Goal: Task Accomplishment & Management: Manage account settings

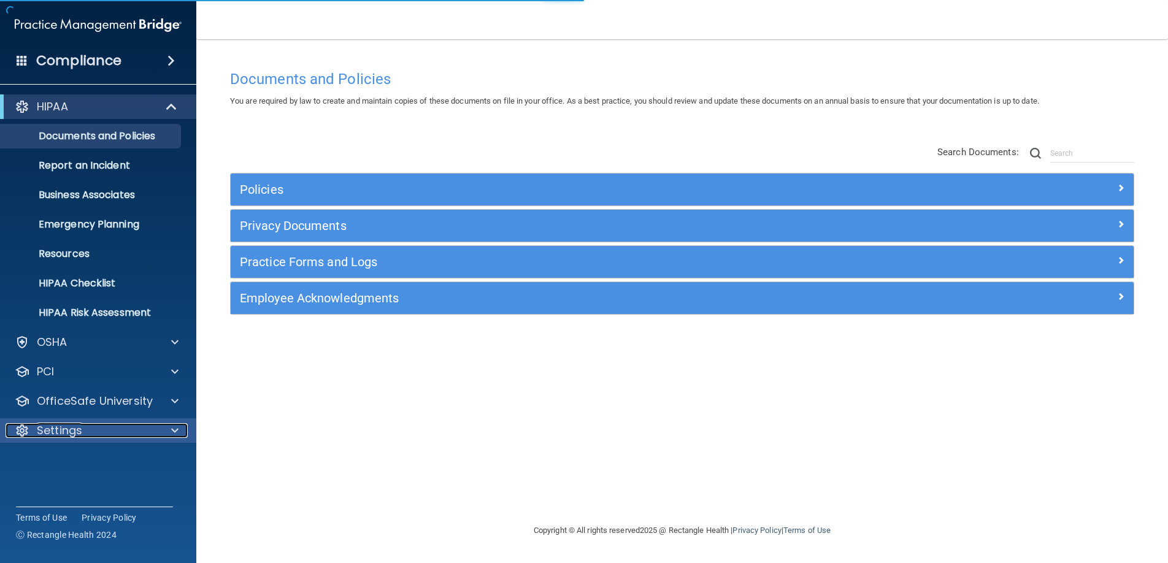
click at [127, 433] on div "Settings" at bounding box center [82, 430] width 152 height 15
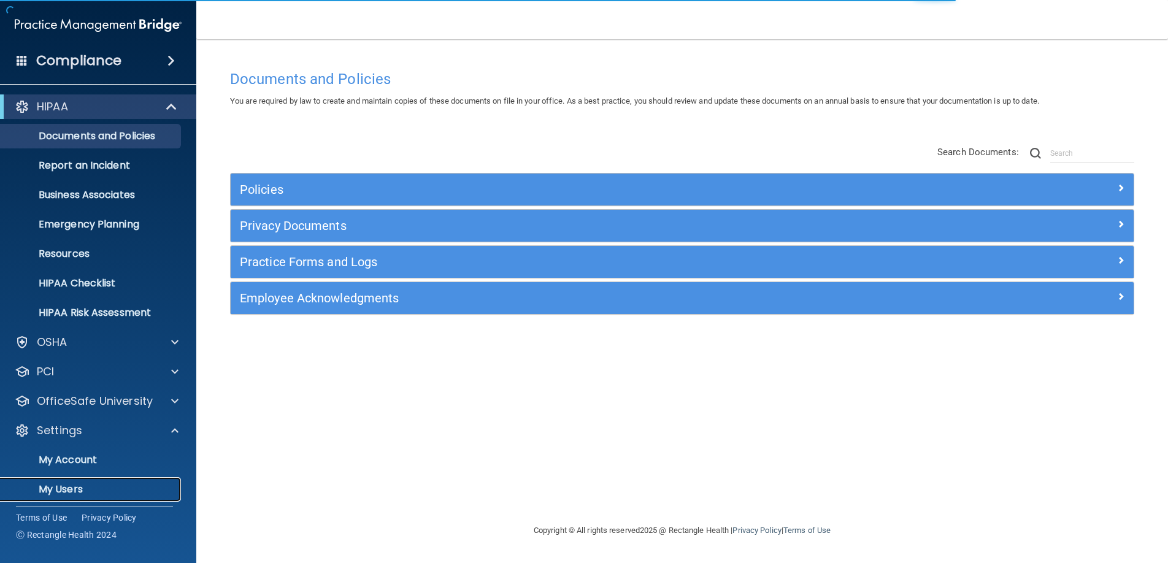
click at [80, 486] on p "My Users" at bounding box center [91, 489] width 167 height 12
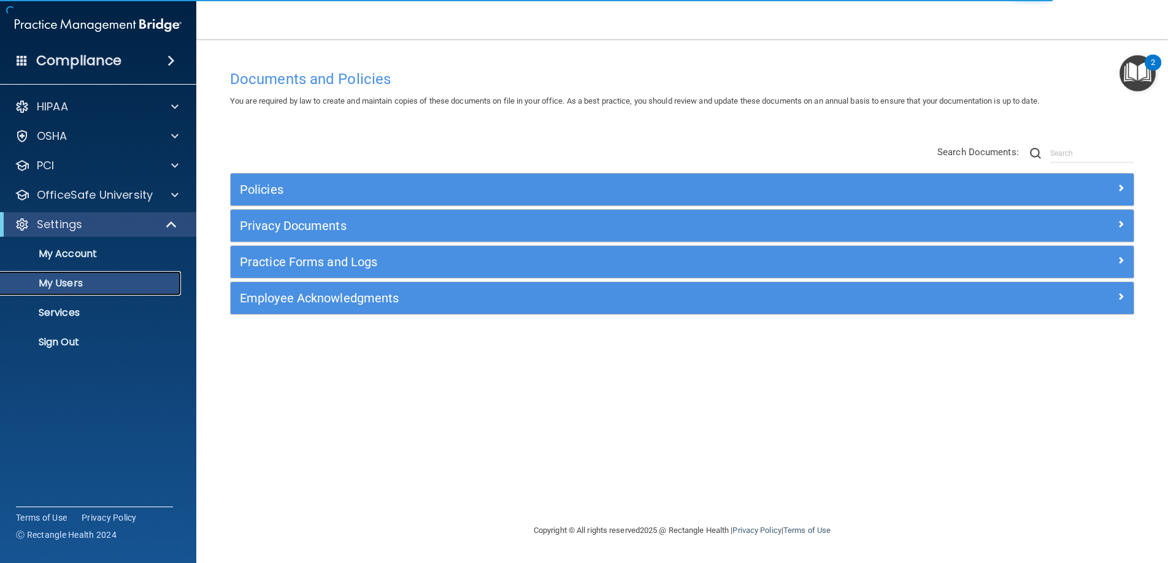
select select "20"
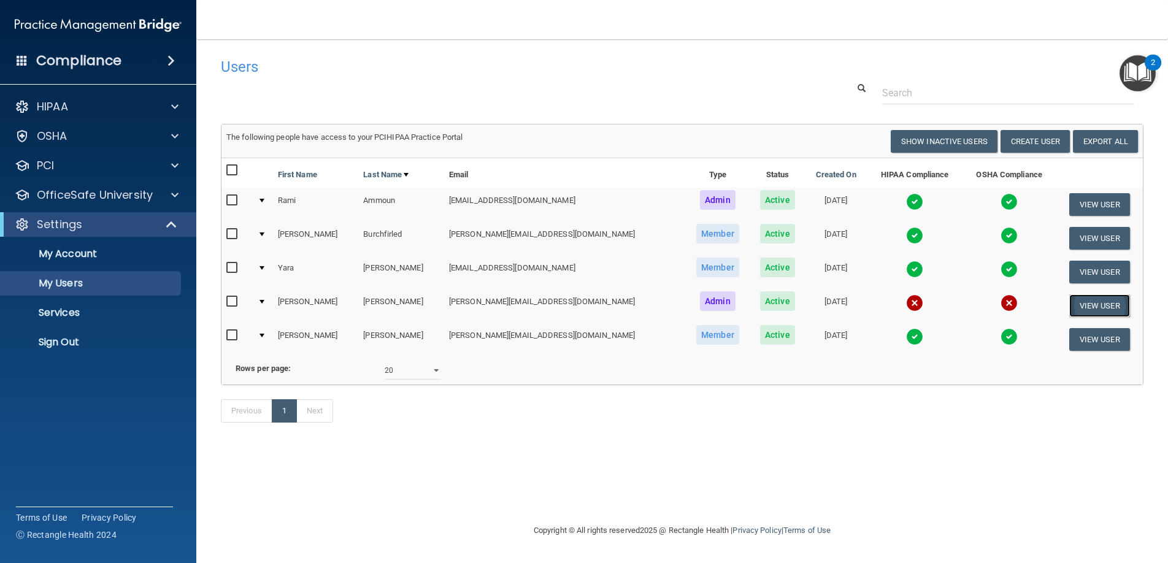
click at [1095, 299] on button "View User" at bounding box center [1099, 305] width 61 height 23
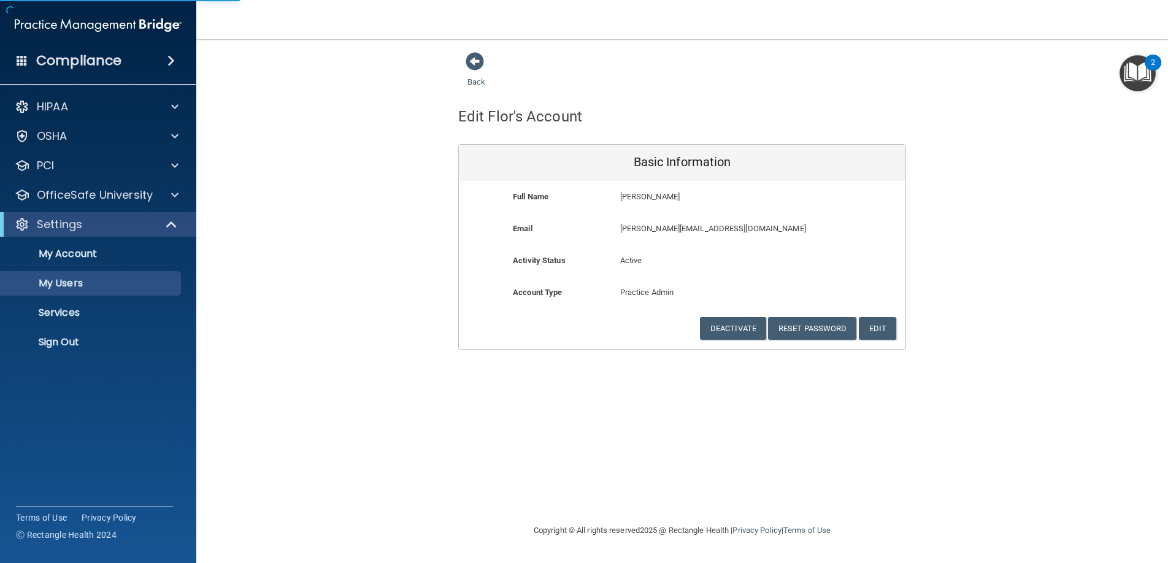
select select "20"
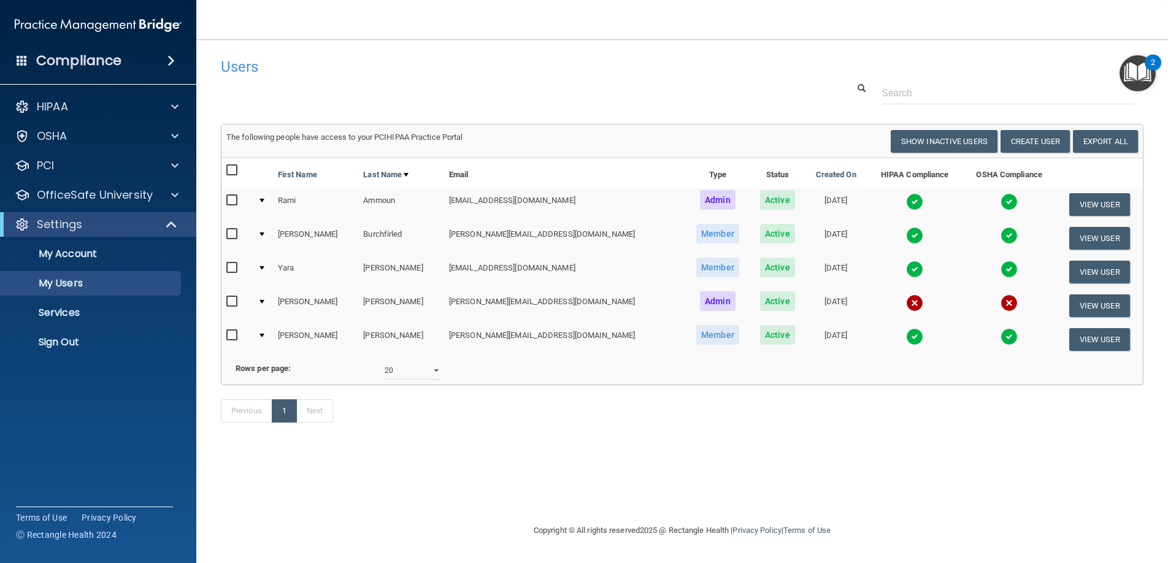
scroll to position [0, 4]
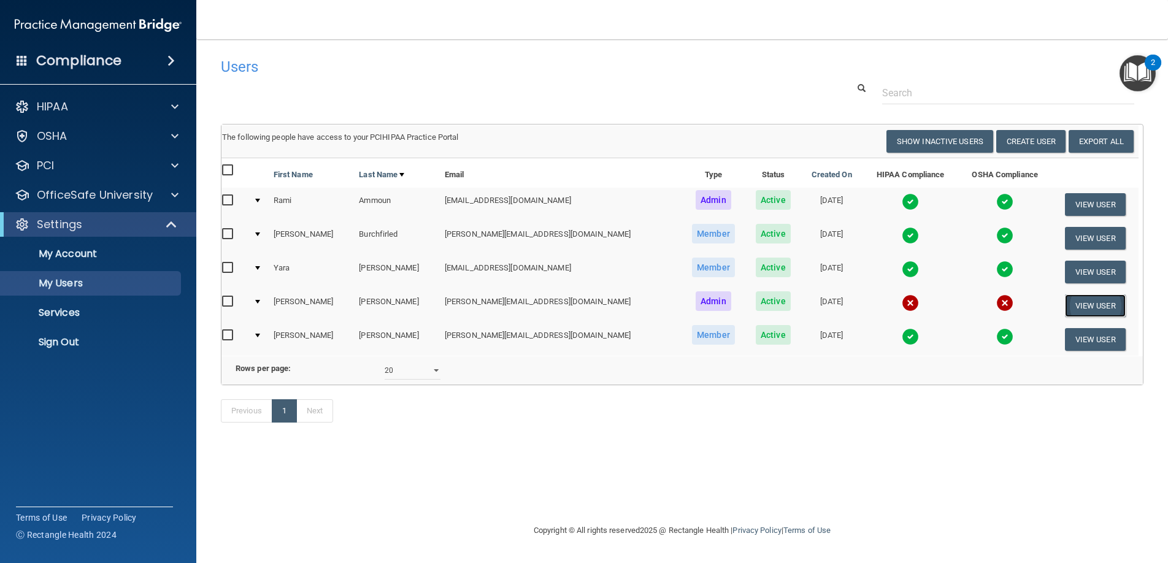
click at [1084, 294] on button "View User" at bounding box center [1095, 305] width 61 height 23
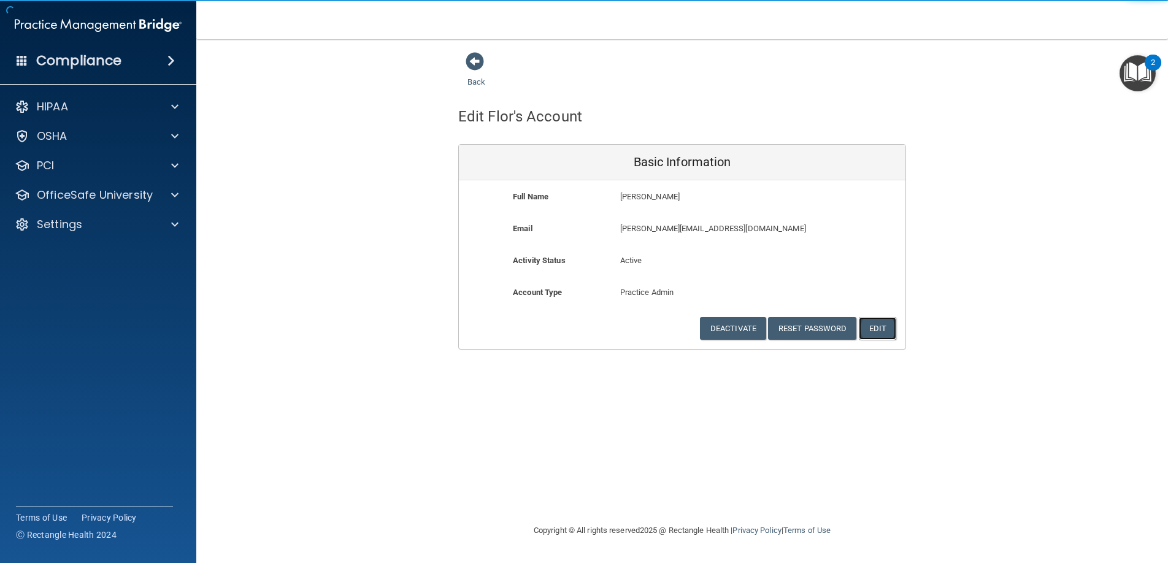
click at [871, 328] on button "Edit" at bounding box center [877, 328] width 37 height 23
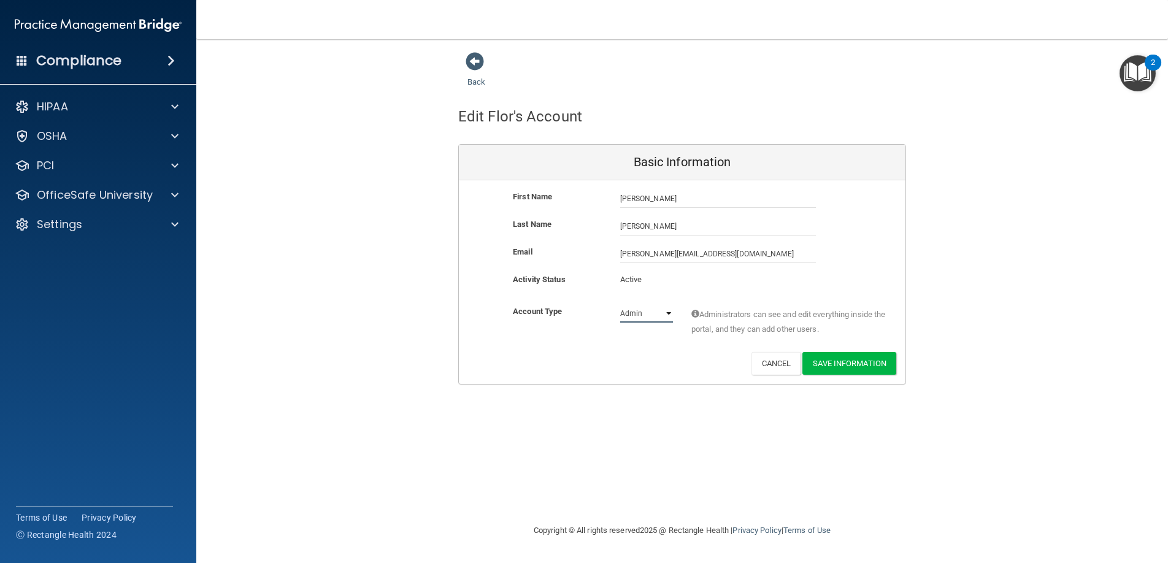
click at [664, 314] on select "Admin Member" at bounding box center [646, 313] width 53 height 18
select select "practice_member"
click at [620, 304] on select "Admin Member" at bounding box center [646, 313] width 53 height 18
click at [847, 361] on button "Save Information" at bounding box center [850, 363] width 94 height 23
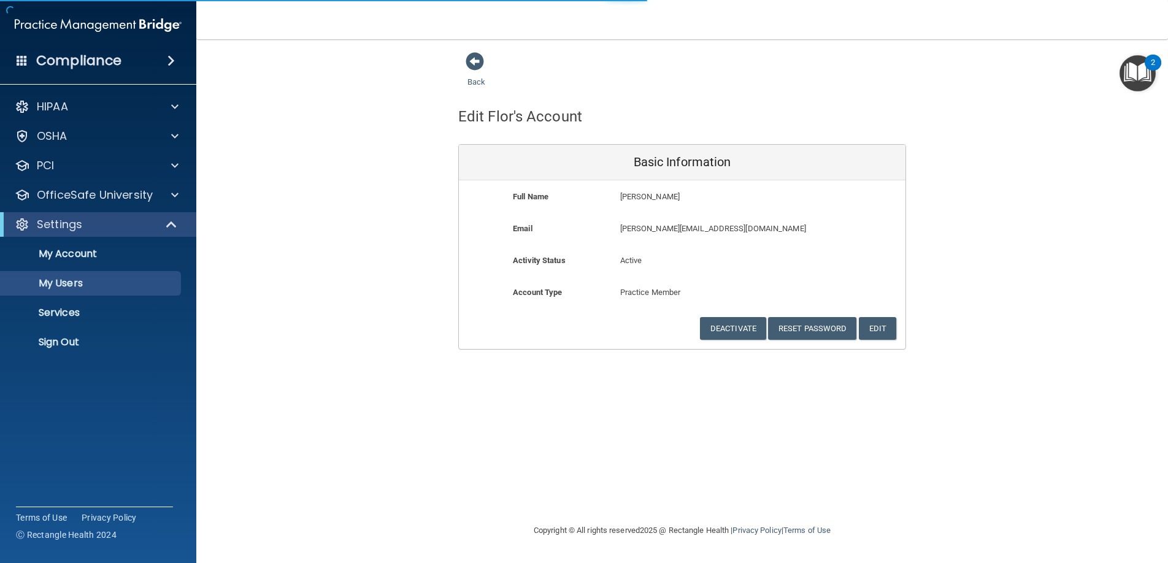
select select "20"
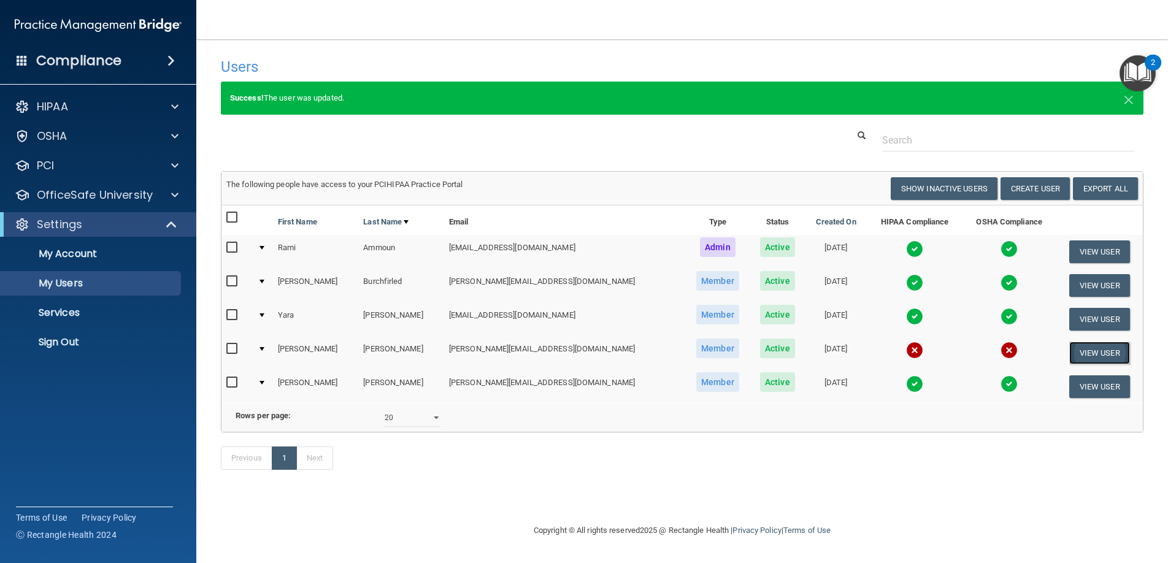
click at [1093, 347] on button "View User" at bounding box center [1099, 353] width 61 height 23
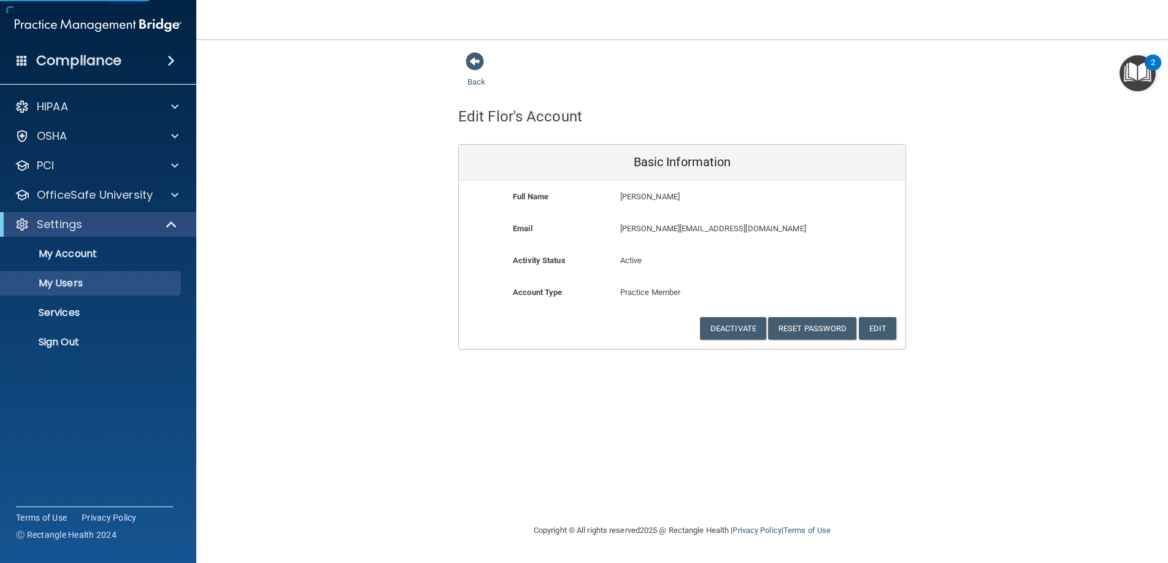
select select "20"
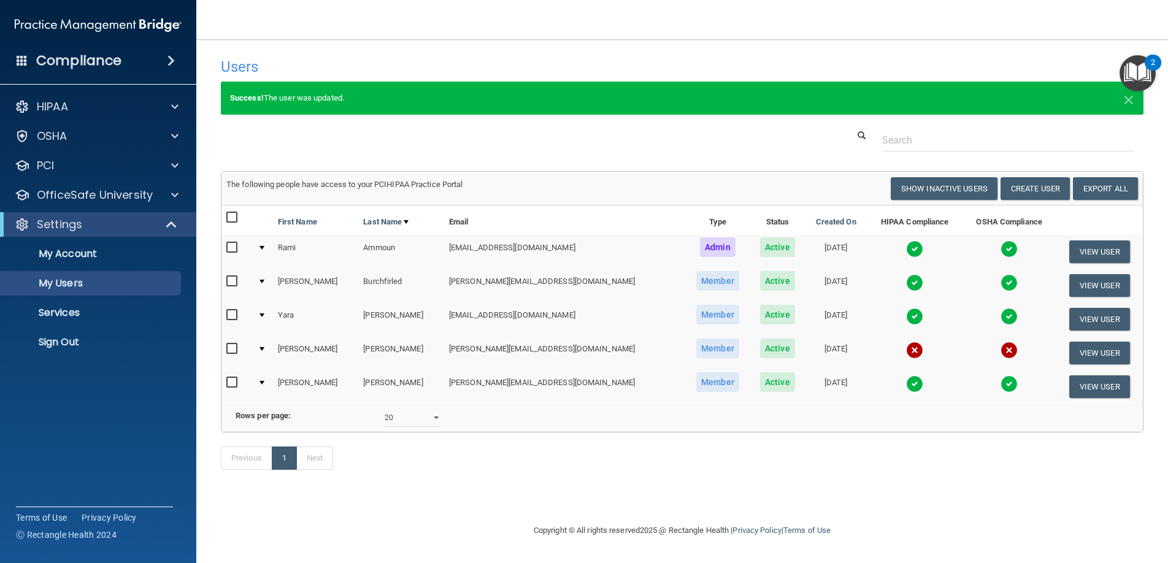
click at [271, 346] on td at bounding box center [263, 353] width 20 height 34
click at [264, 347] on div at bounding box center [262, 349] width 5 height 4
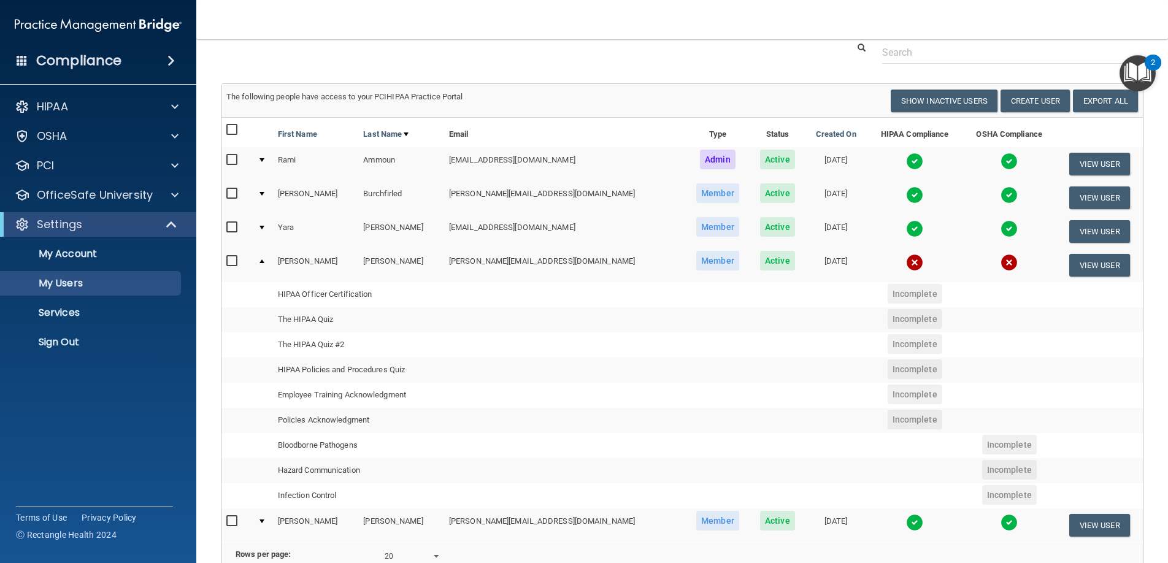
scroll to position [103, 0]
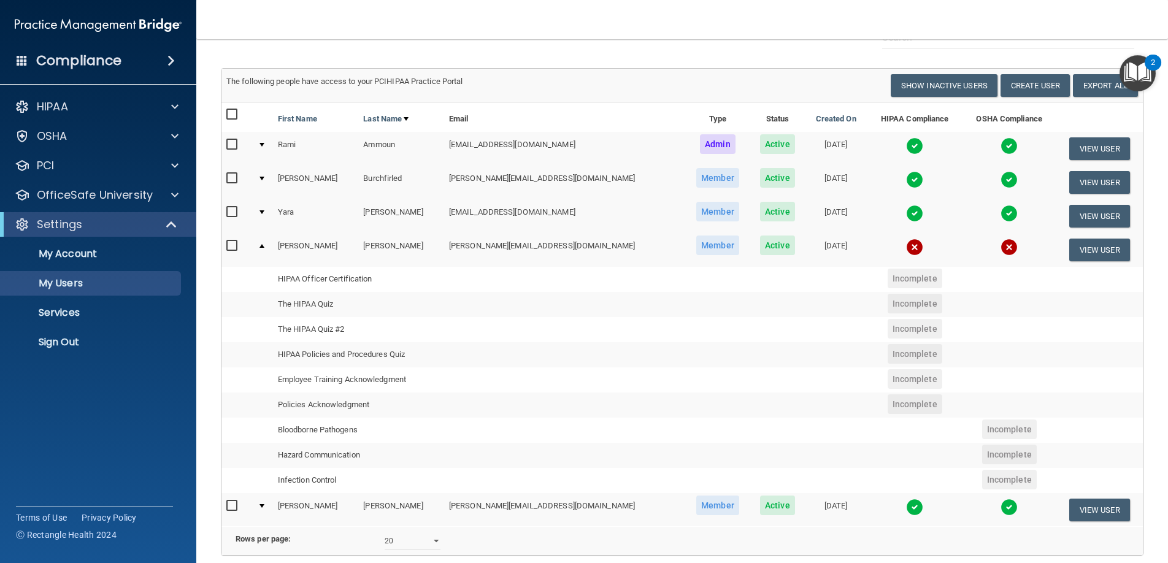
click at [261, 245] on div at bounding box center [262, 246] width 5 height 4
